Goal: Information Seeking & Learning: Learn about a topic

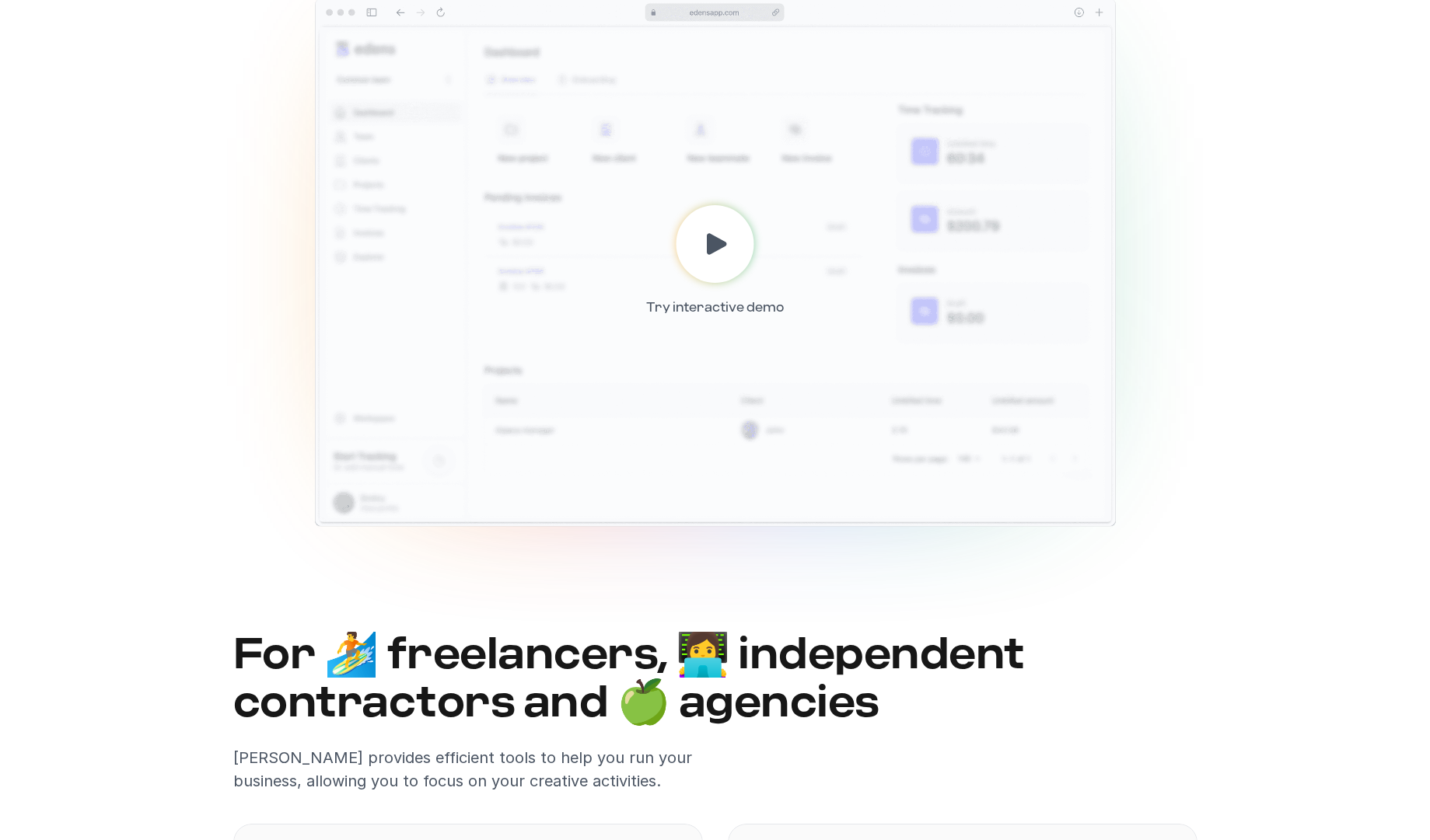
scroll to position [434, 0]
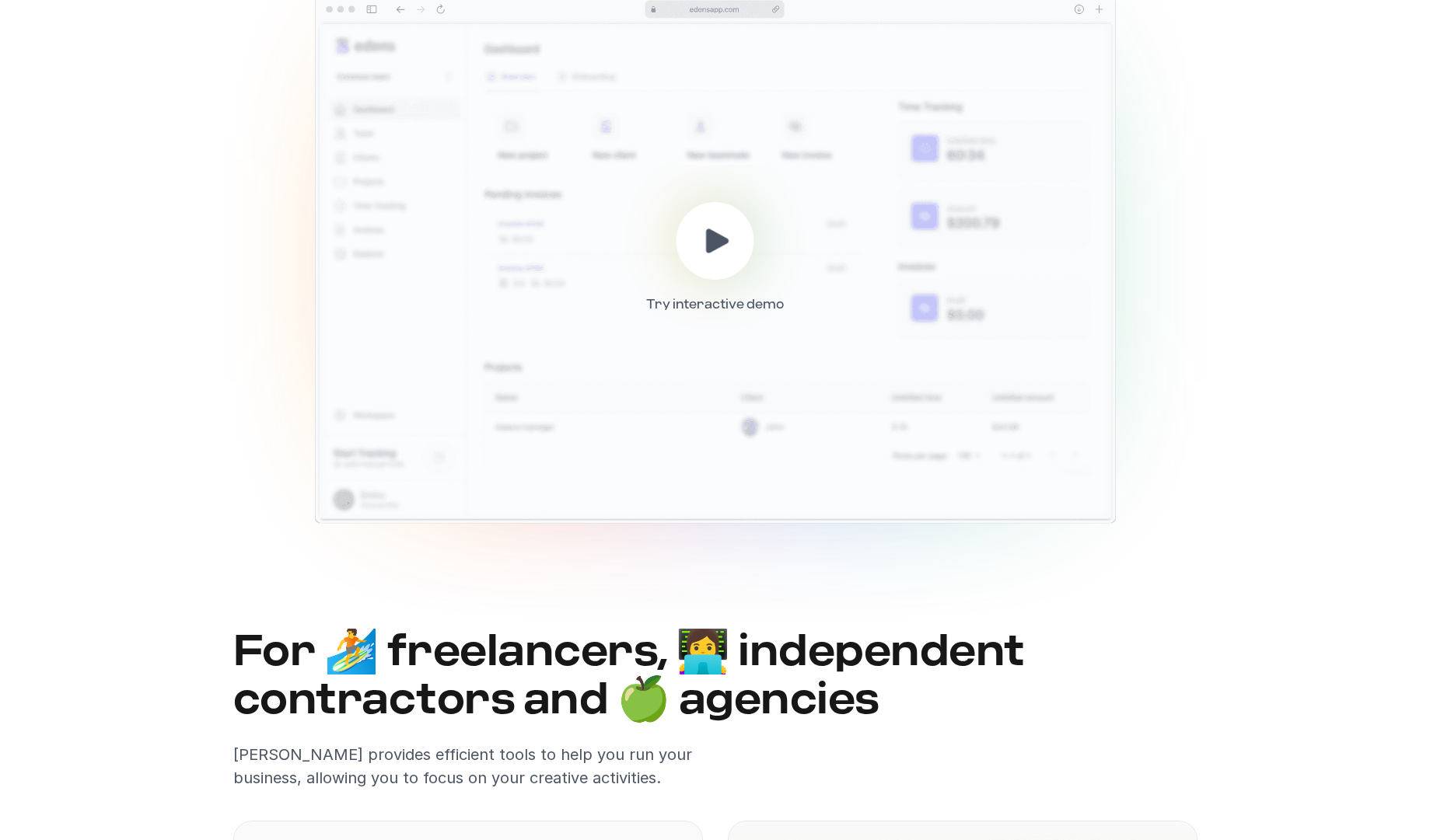
click at [707, 244] on use at bounding box center [717, 240] width 22 height 24
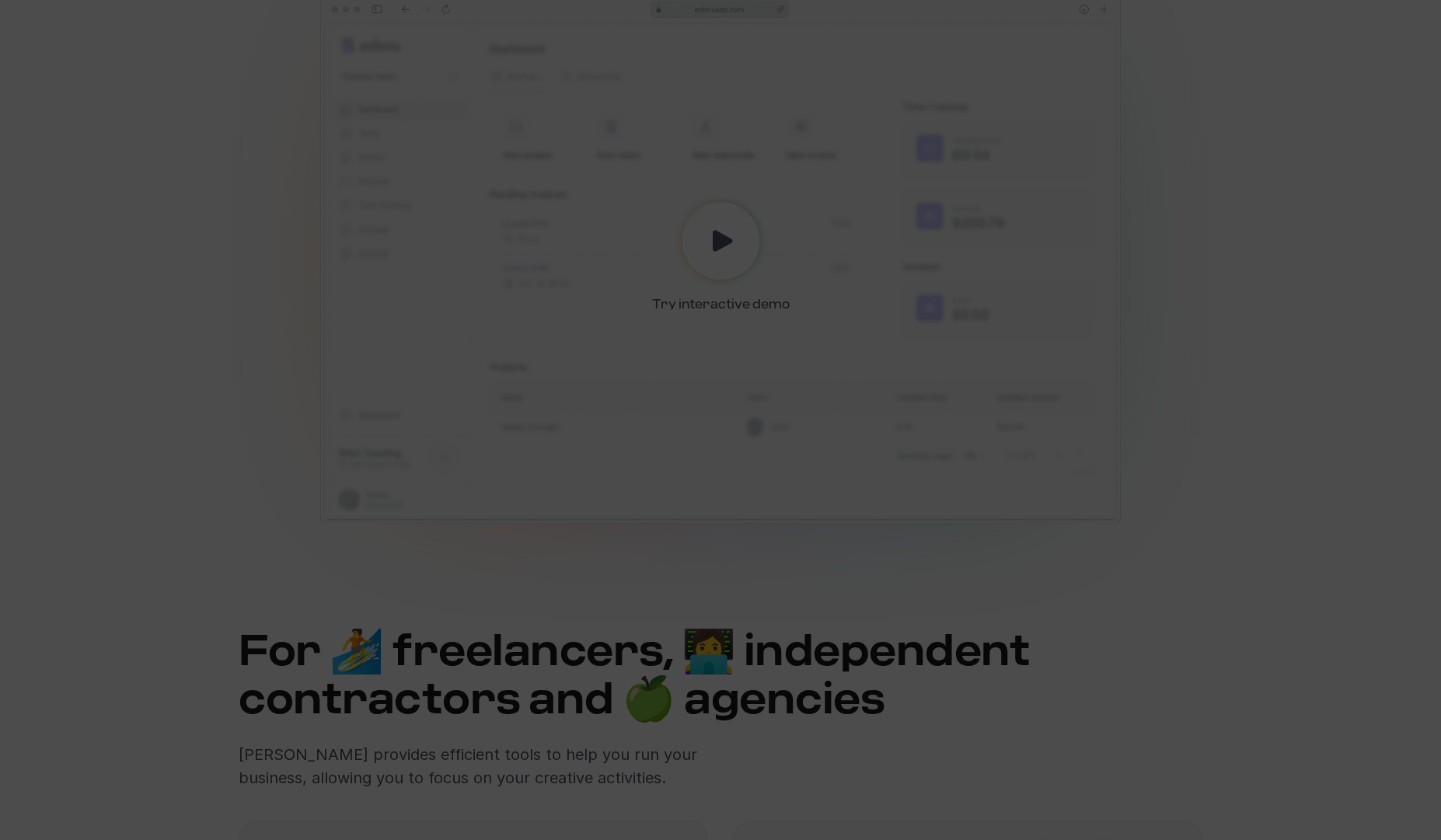
click at [1052, 79] on div at bounding box center [720, 420] width 1441 height 840
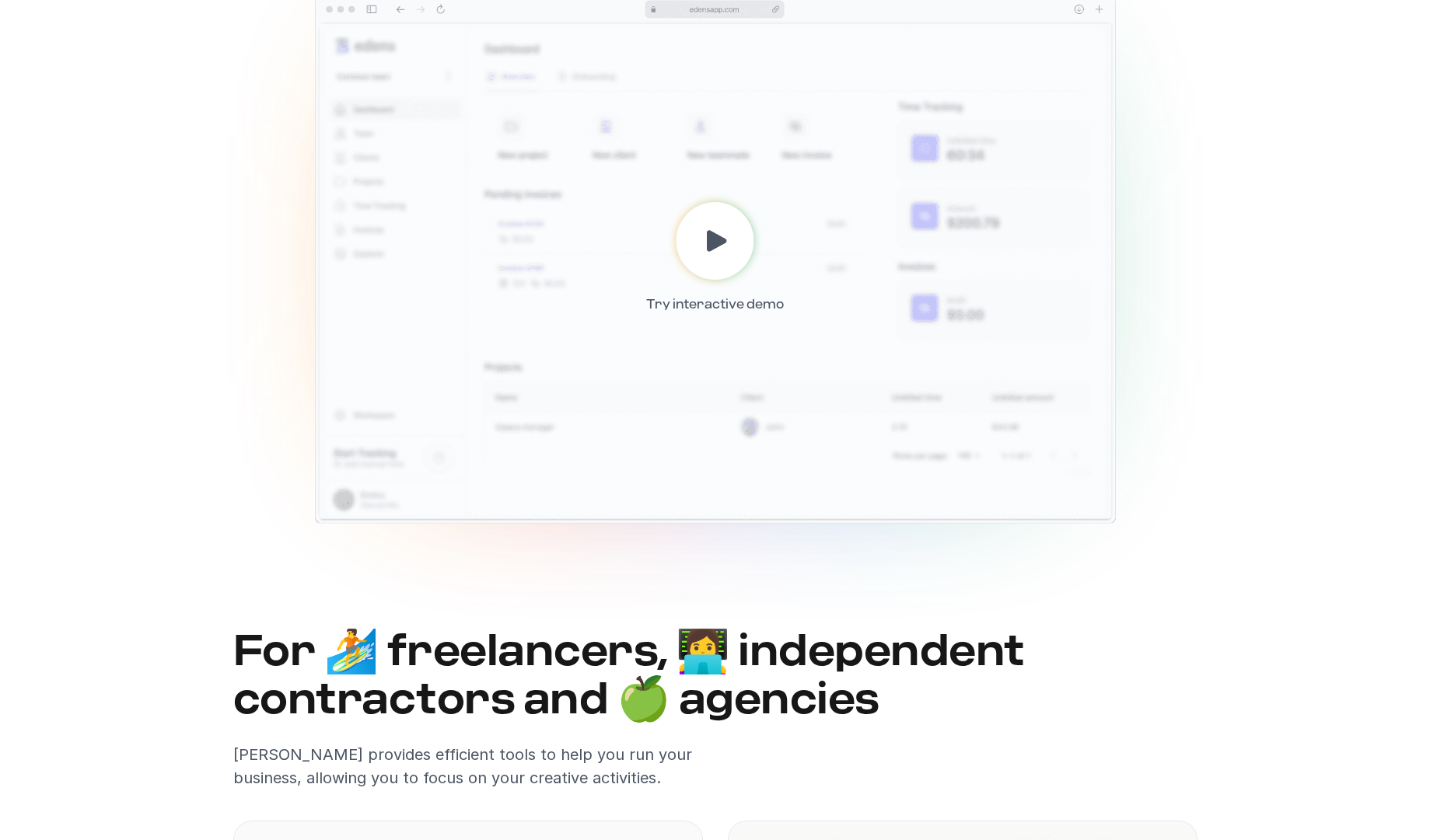
scroll to position [0, 0]
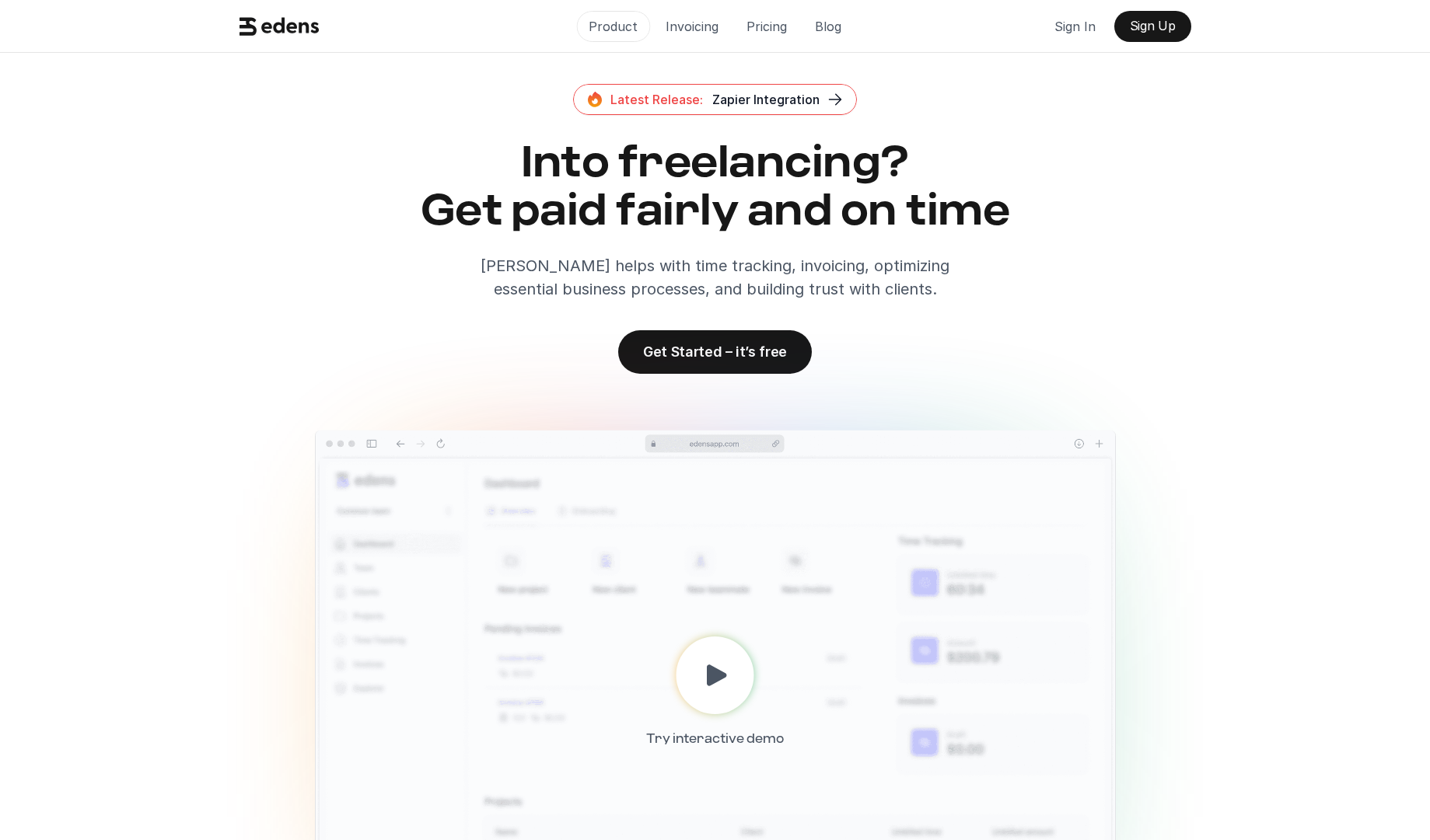
click at [619, 27] on p "Product" at bounding box center [614, 26] width 49 height 23
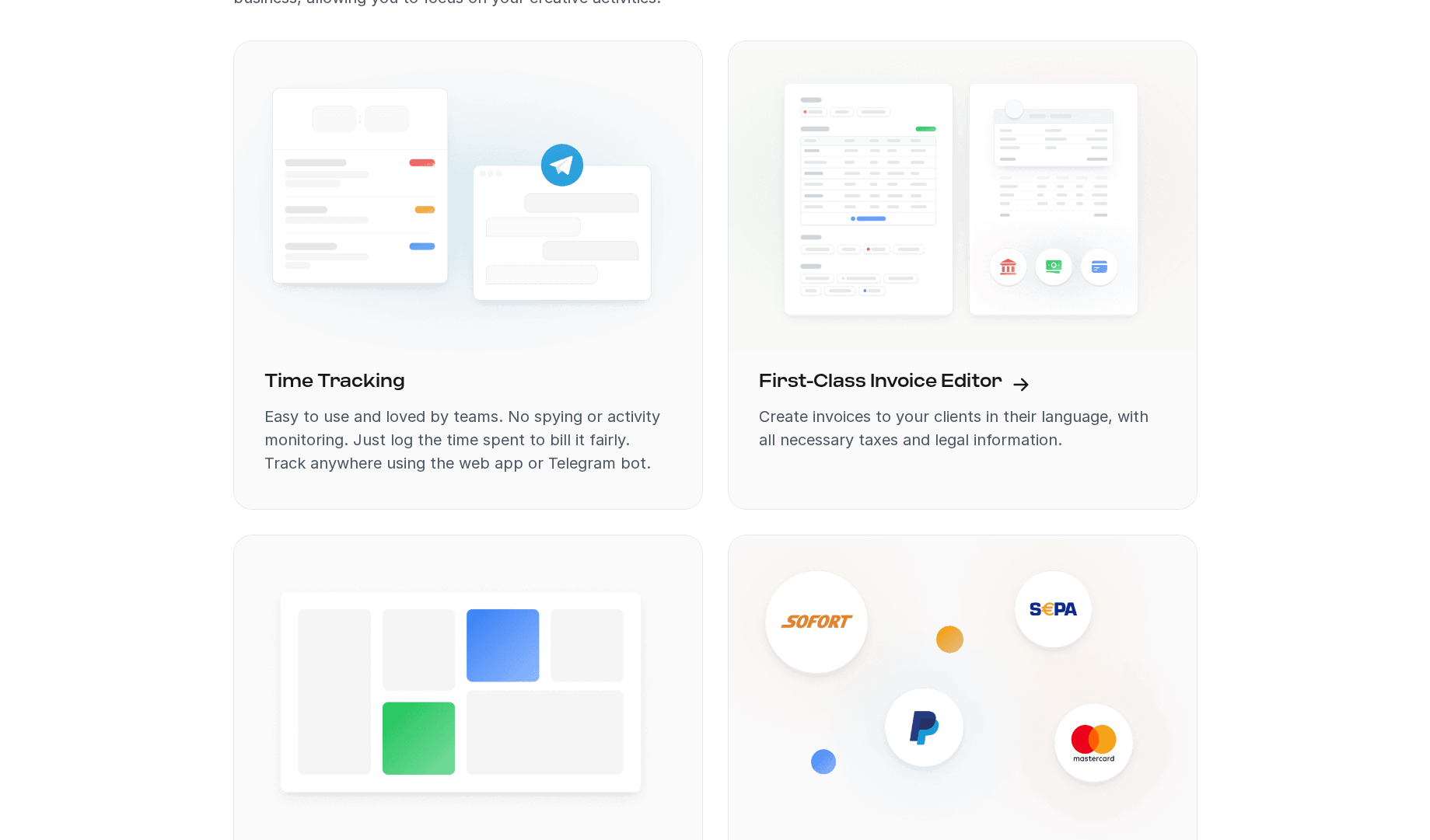
scroll to position [1223, 0]
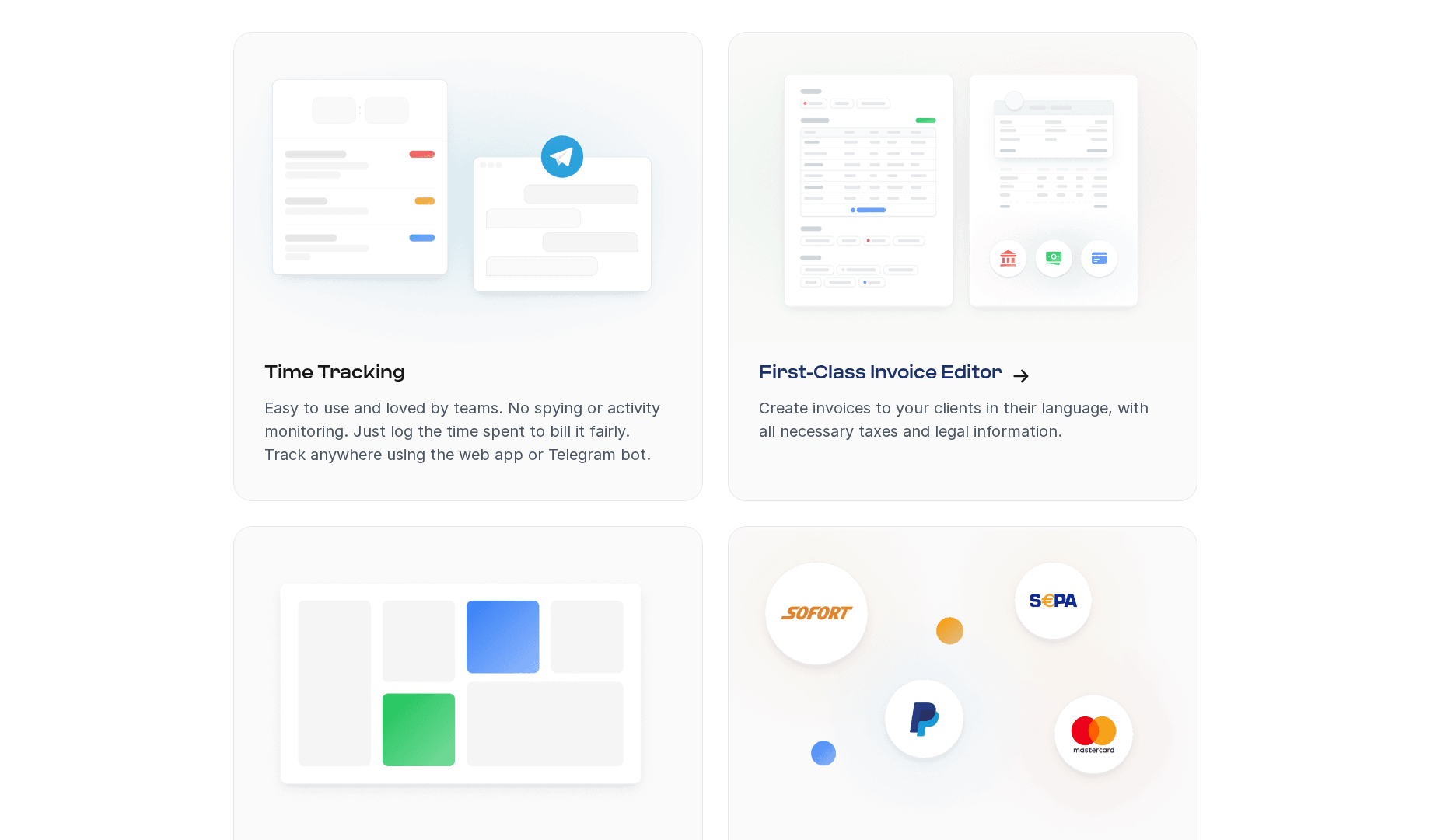
click at [720, 405] on div "Time Tracking Easy to use and loved by teams. No spying or activity monitoring.…" at bounding box center [715, 526] width 964 height 989
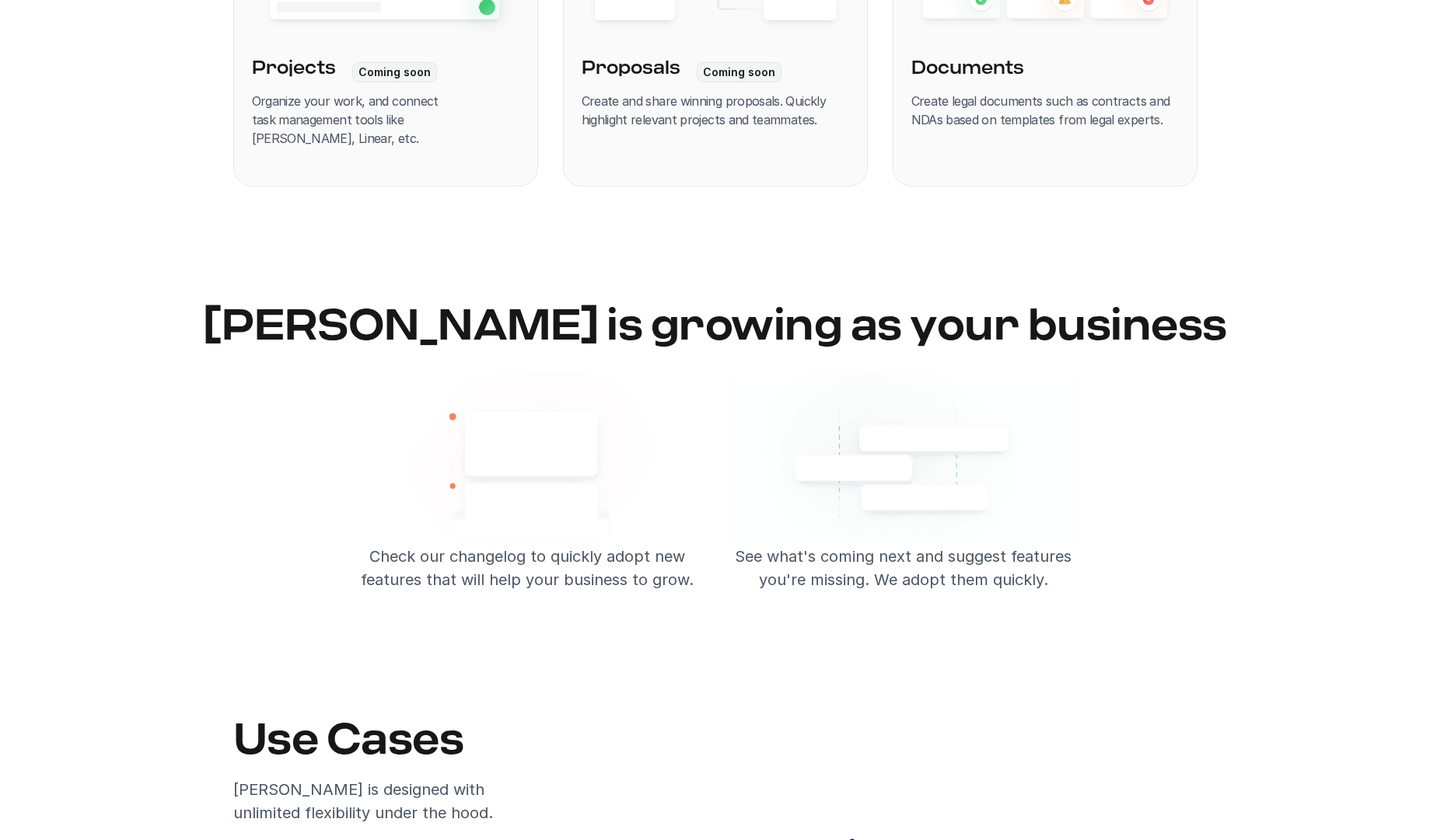
scroll to position [2378, 0]
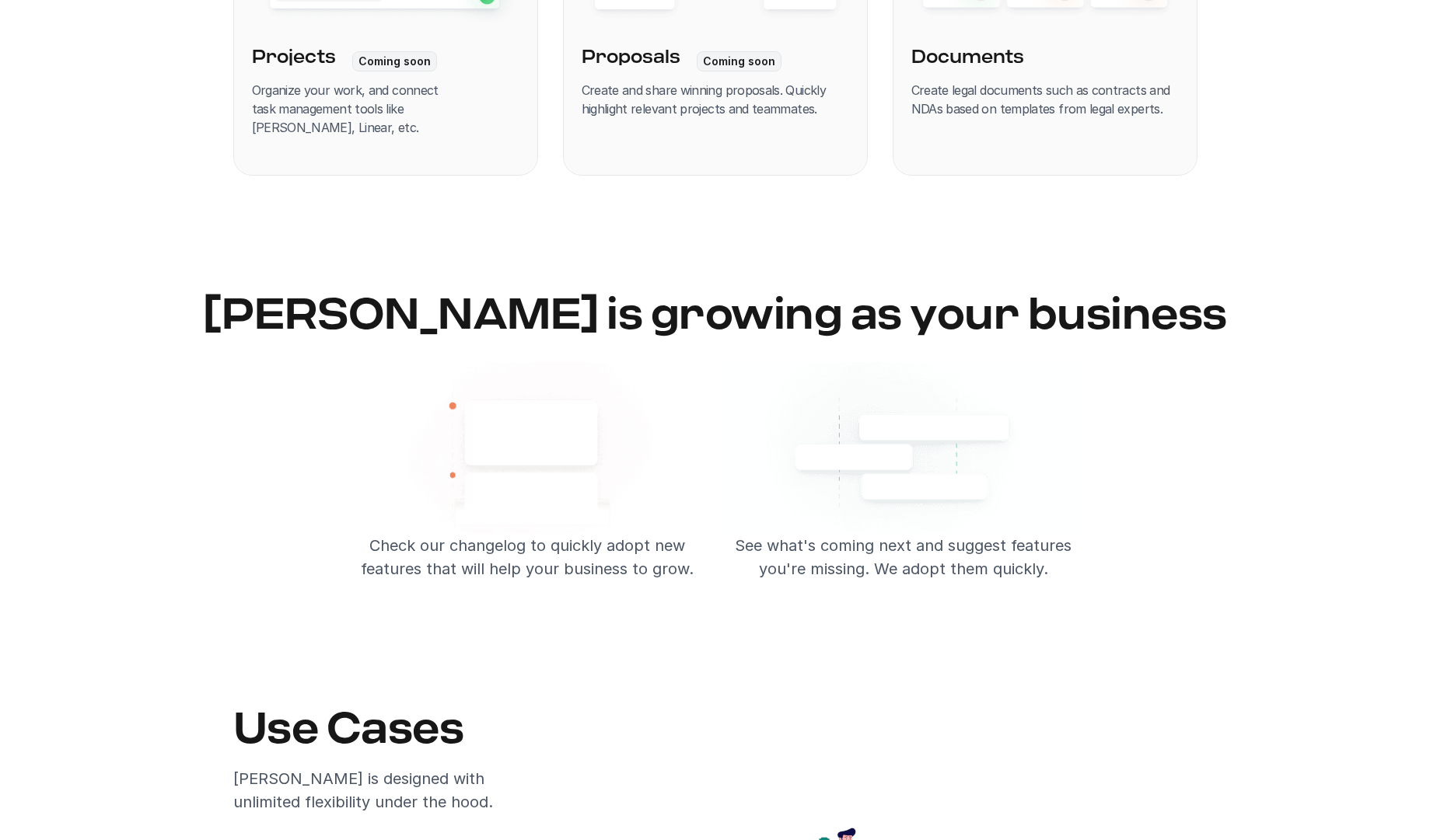
click at [527, 309] on h2 "[PERSON_NAME] is growing as your business" at bounding box center [715, 316] width 1430 height 49
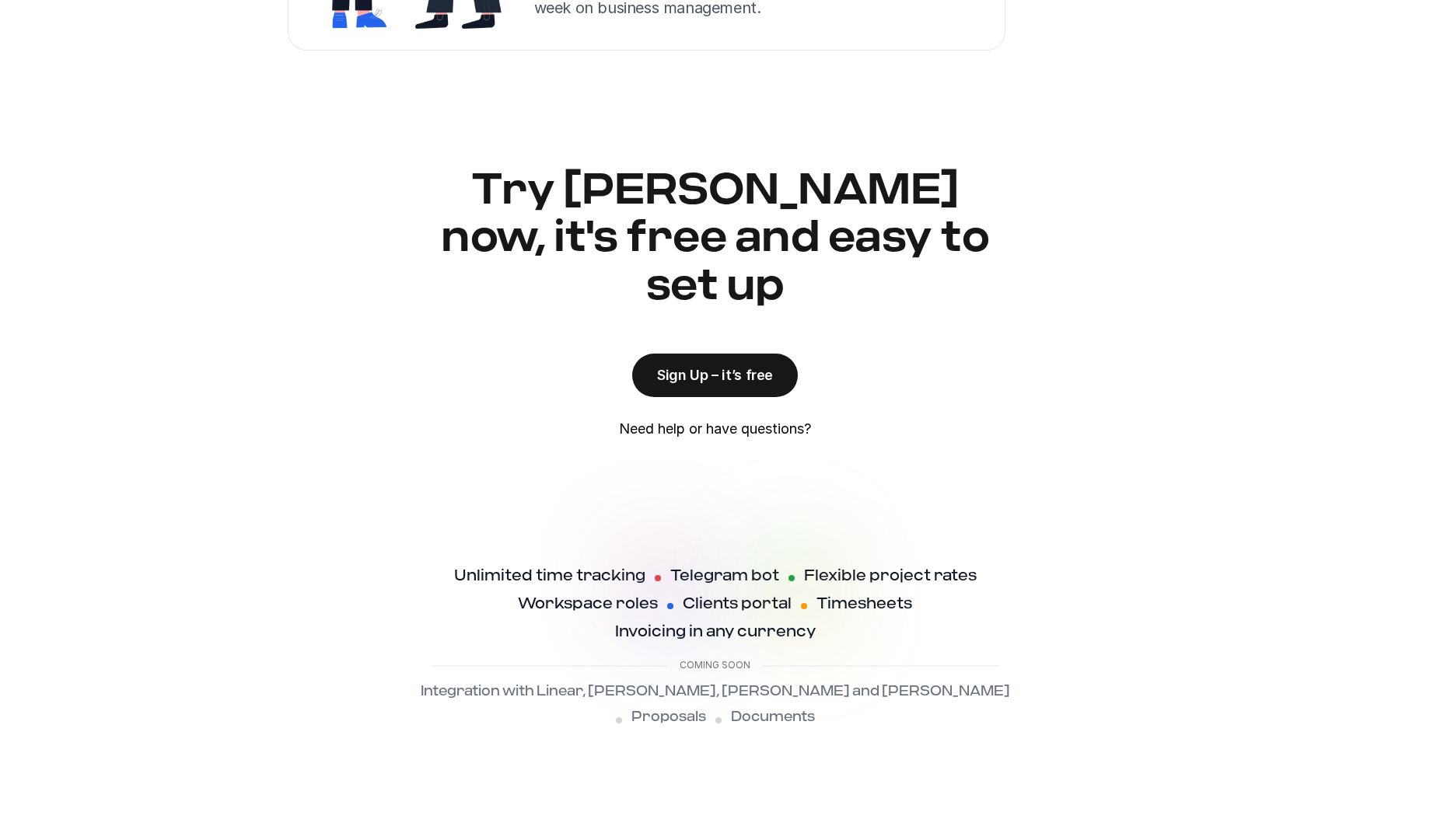
scroll to position [3867, 0]
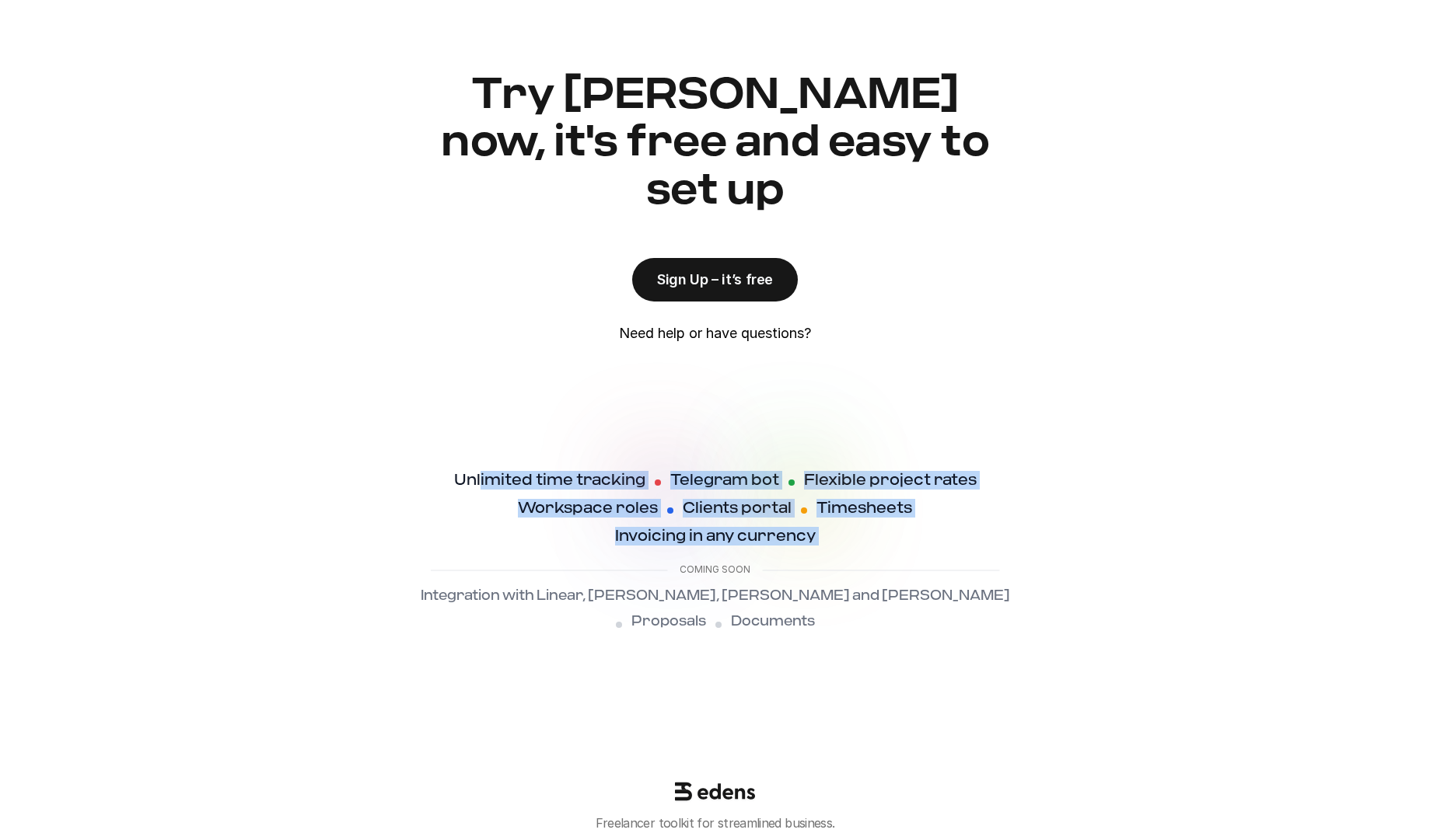
drag, startPoint x: 483, startPoint y: 431, endPoint x: 559, endPoint y: 502, distance: 104.0
click at [559, 502] on div "Unlimited time tracking Telegram bot Flexible project rates Workspace roles Cli…" at bounding box center [715, 550] width 595 height 160
click at [559, 546] on div "Coming soon" at bounding box center [715, 566] width 571 height 42
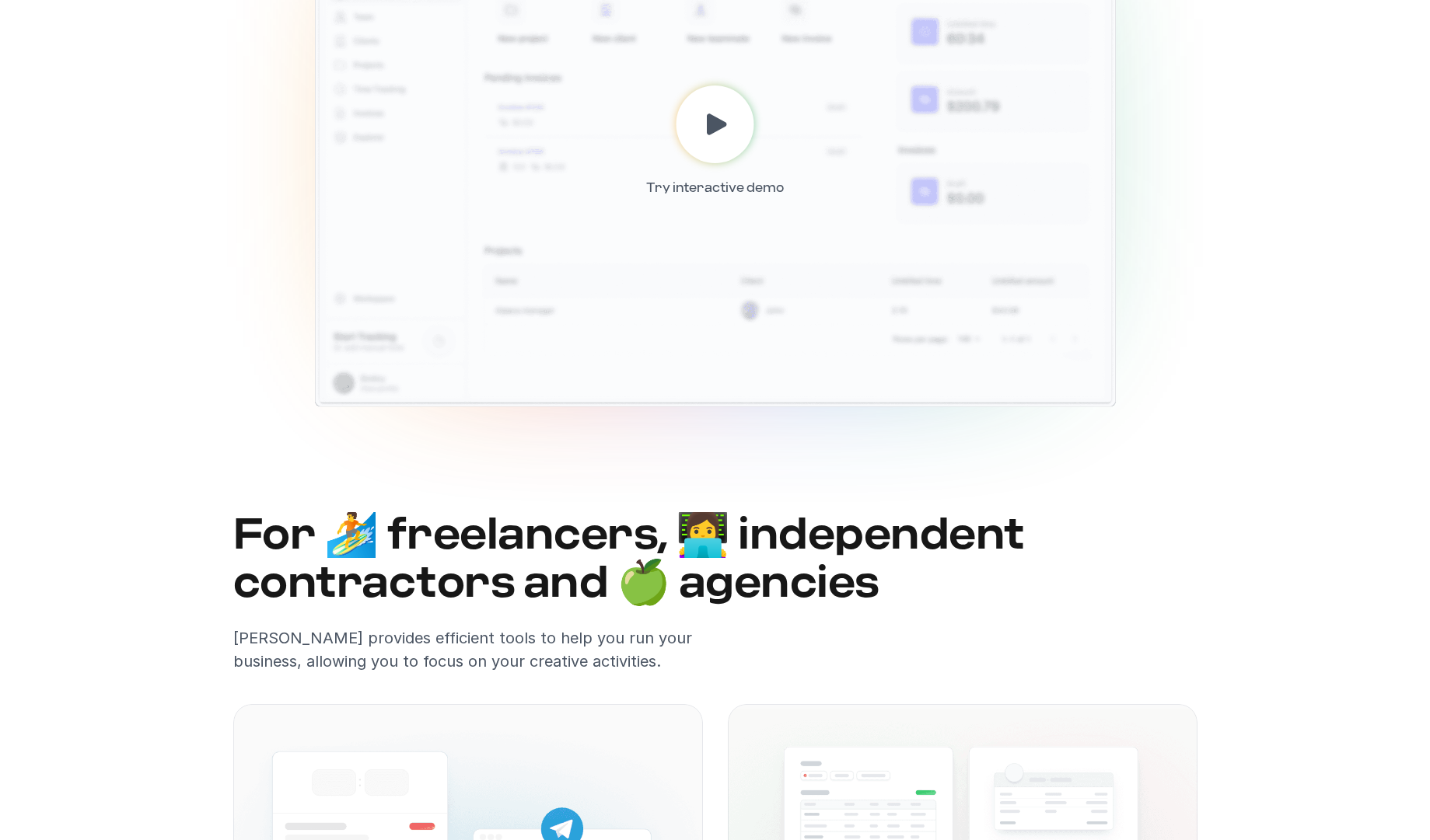
scroll to position [0, 0]
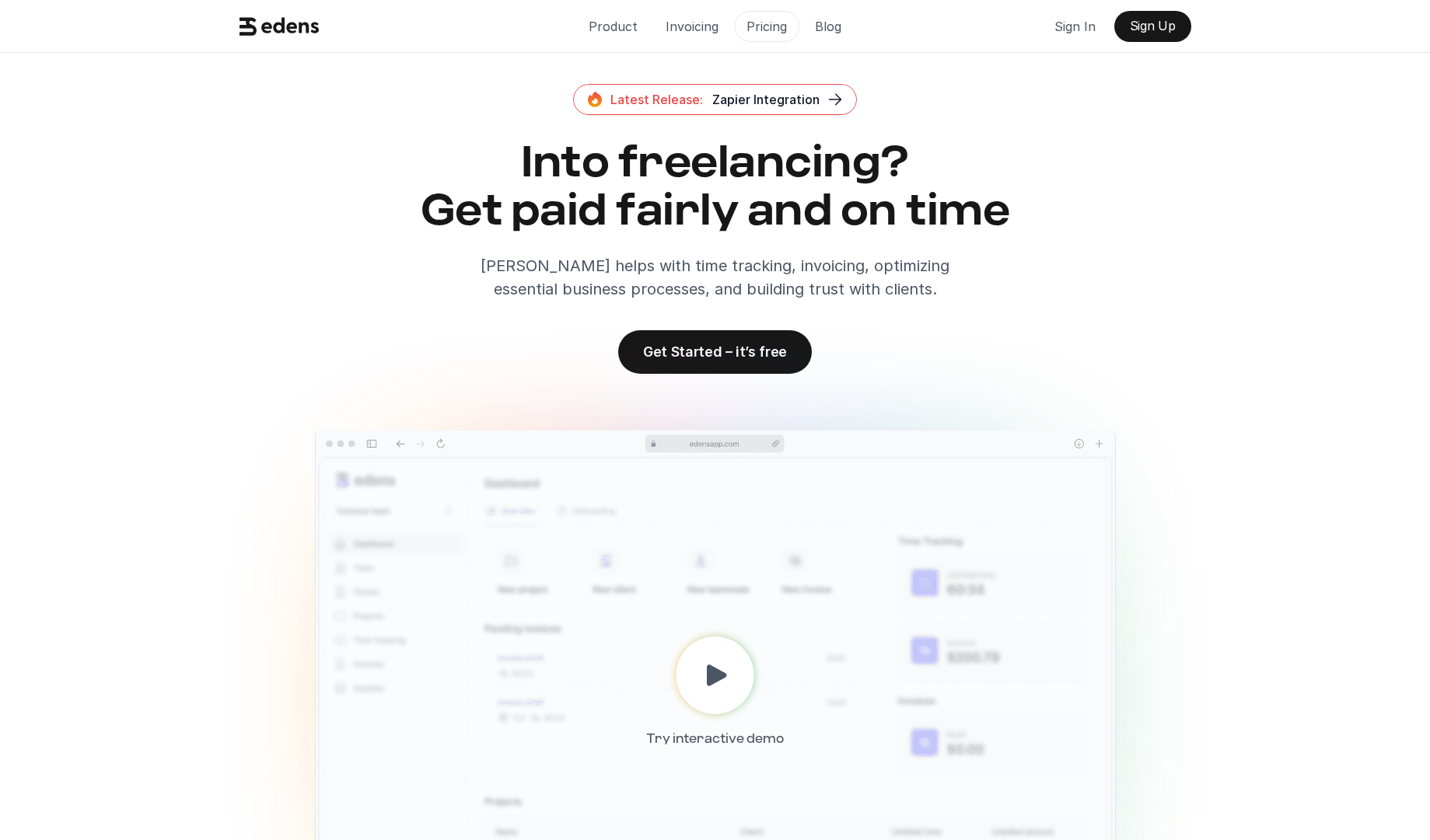
click at [743, 25] on link "Pricing" at bounding box center [766, 26] width 65 height 31
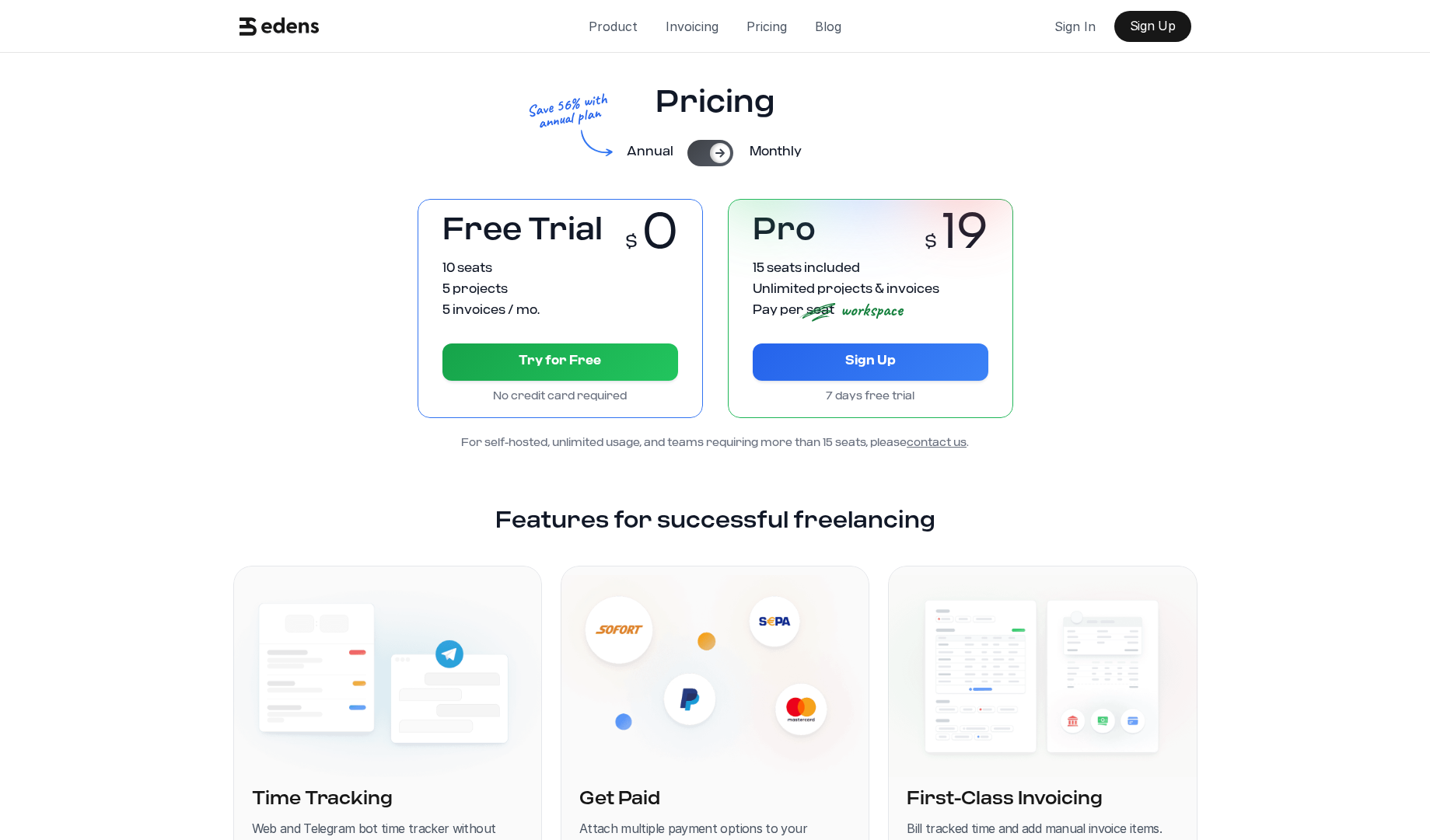
click at [698, 158] on div at bounding box center [711, 153] width 46 height 26
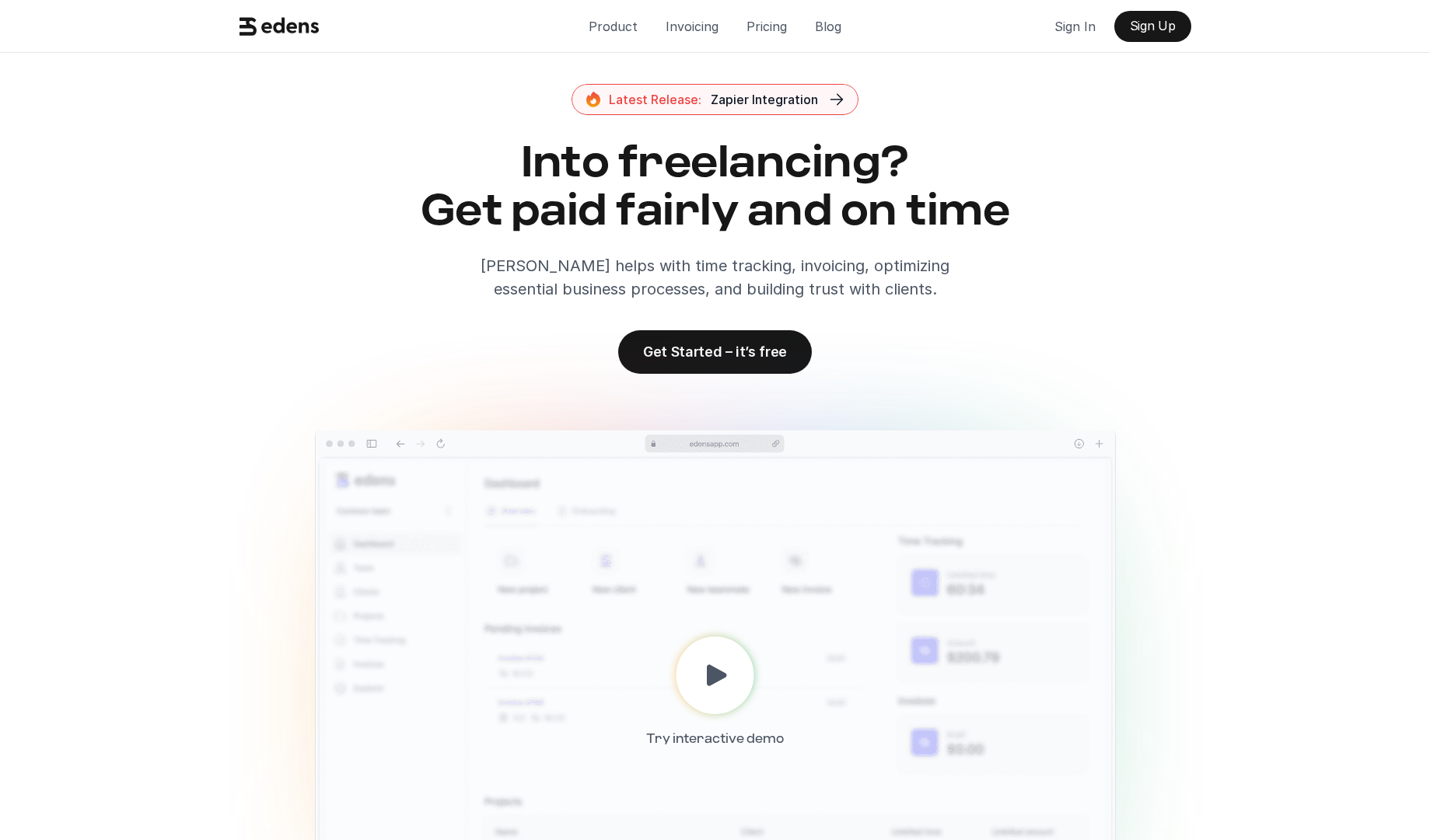
click at [637, 98] on span "Latest Release:" at bounding box center [655, 99] width 92 height 16
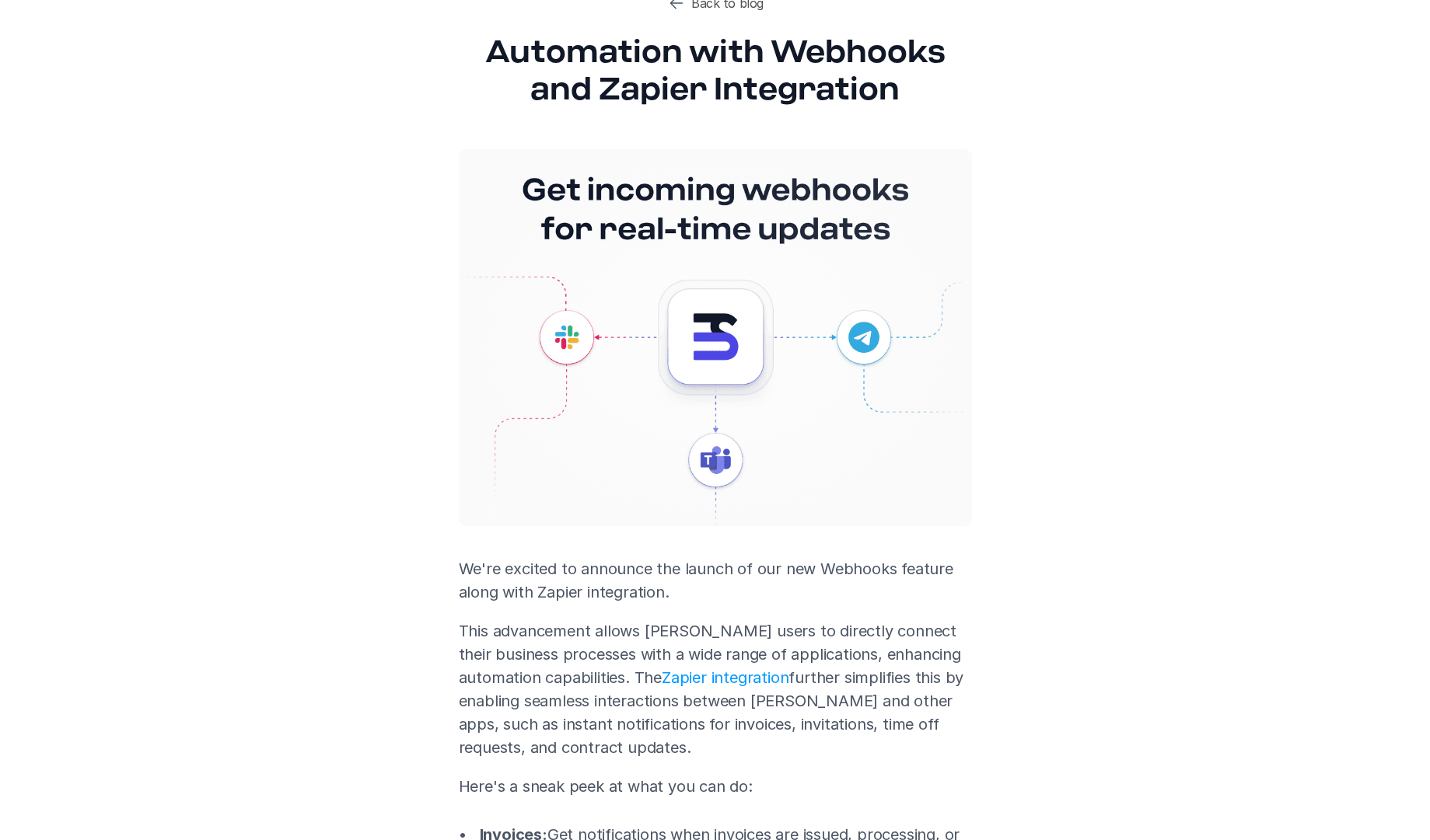
scroll to position [95, 0]
